Goal: Information Seeking & Learning: Find specific fact

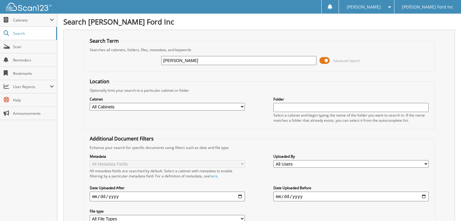
type input "jason flemming"
click at [183, 59] on input "jason flemming" at bounding box center [238, 60] width 155 height 9
type input "jason fleming"
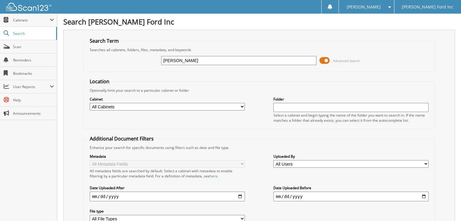
click at [204, 60] on input "jason fleming" at bounding box center [238, 60] width 155 height 9
drag, startPoint x: 201, startPoint y: 58, endPoint x: 149, endPoint y: 57, distance: 52.8
click at [149, 57] on div "jason fleming Advanced Search" at bounding box center [260, 60] width 346 height 16
type input "[PERSON_NAME]"
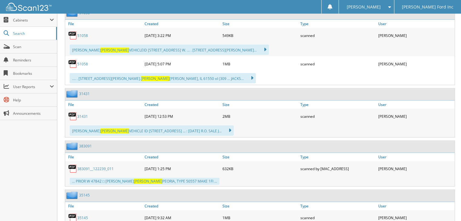
scroll to position [243, 0]
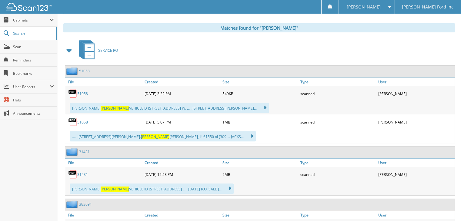
click at [82, 91] on link "51058" at bounding box center [82, 93] width 11 height 5
click at [28, 34] on span "Search" at bounding box center [33, 33] width 40 height 5
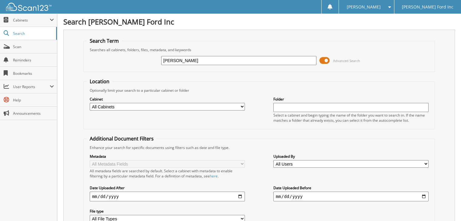
type input "[PERSON_NAME]"
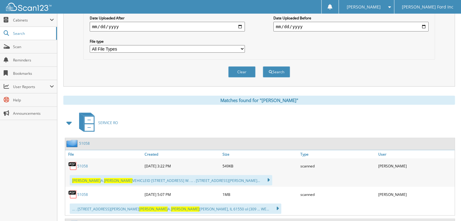
scroll to position [243, 0]
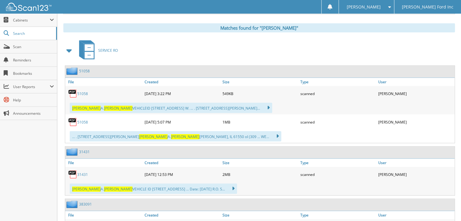
click at [83, 172] on link "31431" at bounding box center [82, 174] width 11 height 5
click at [28, 33] on span "Search" at bounding box center [33, 33] width 40 height 5
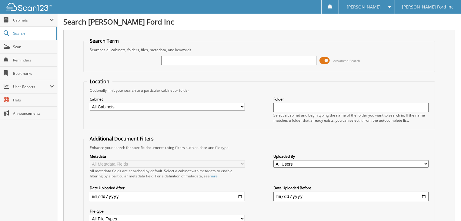
click at [226, 56] on input "text" at bounding box center [238, 60] width 155 height 9
type input "j"
type input "3096352349"
drag, startPoint x: 200, startPoint y: 61, endPoint x: 154, endPoint y: 63, distance: 46.2
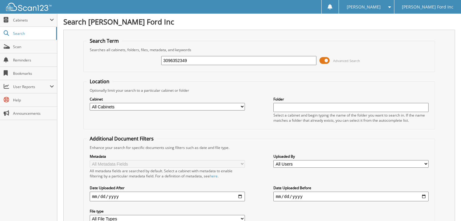
click at [154, 63] on div "3096352349 Advanced Search" at bounding box center [260, 60] width 346 height 16
type input "[PERSON_NAME]"
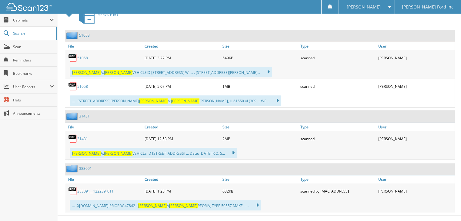
scroll to position [280, 0]
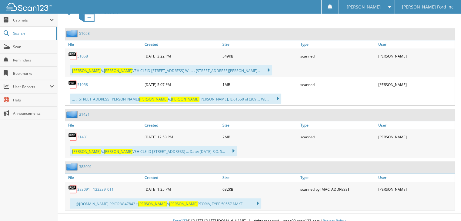
click at [101, 187] on link "383091__122239_011" at bounding box center [95, 189] width 36 height 5
click at [279, 69] on div "File Created Size Type User 549KB" at bounding box center [260, 73] width 390 height 66
